Goal: Task Accomplishment & Management: Use online tool/utility

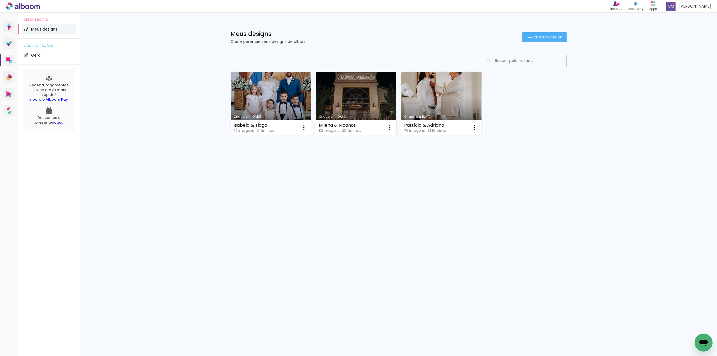
click at [367, 113] on link "Criado em [DATE]" at bounding box center [356, 103] width 80 height 63
click at [352, 106] on link "Criado em [DATE]" at bounding box center [356, 103] width 80 height 63
